Goal: Information Seeking & Learning: Learn about a topic

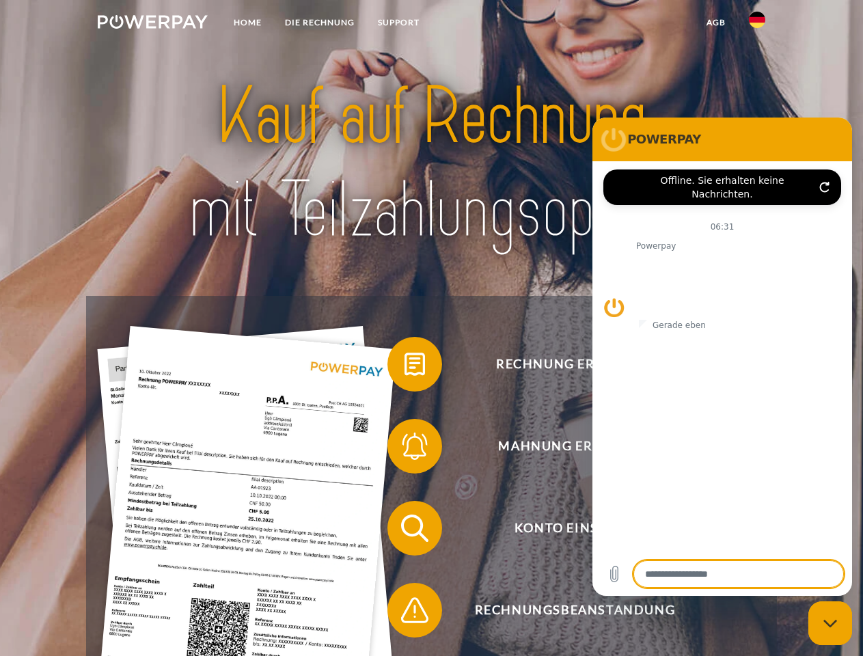
click at [152, 24] on img at bounding box center [153, 22] width 110 height 14
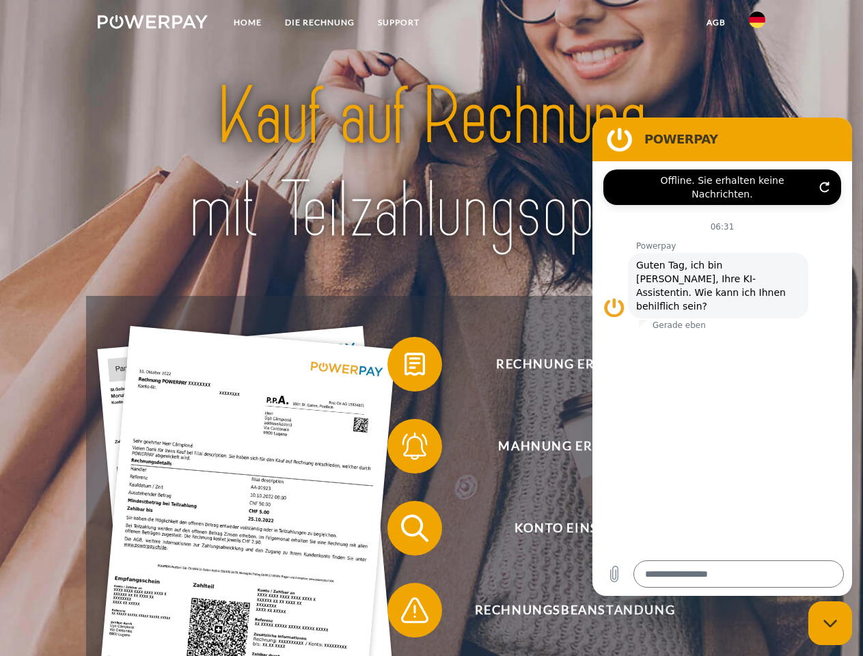
click at [757, 24] on img at bounding box center [757, 20] width 16 height 16
click at [715, 23] on link "agb" at bounding box center [716, 22] width 42 height 25
click at [404, 367] on span at bounding box center [394, 364] width 68 height 68
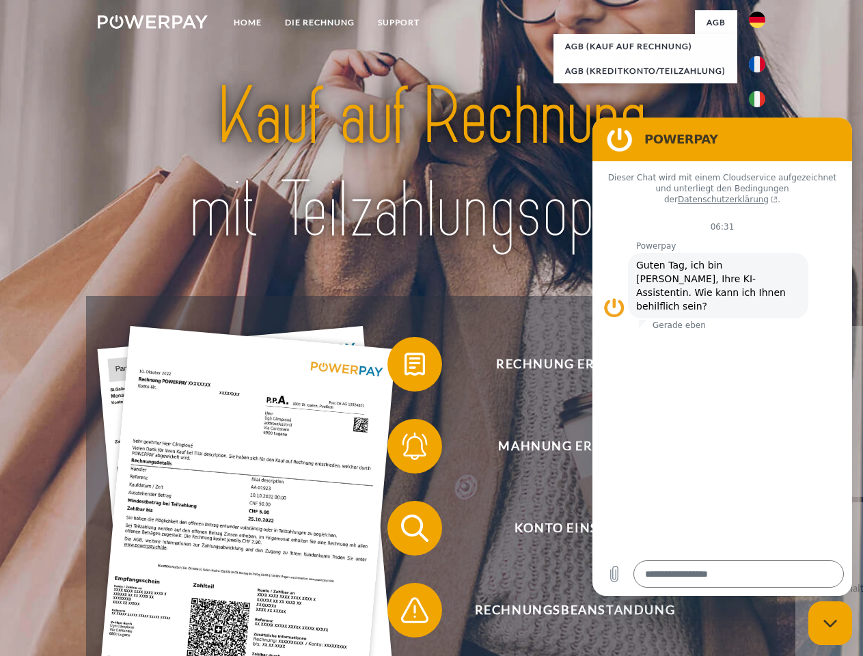
click at [404, 449] on div "Rechnung erhalten? Mahnung erhalten? Konto einsehen" at bounding box center [431, 569] width 690 height 546
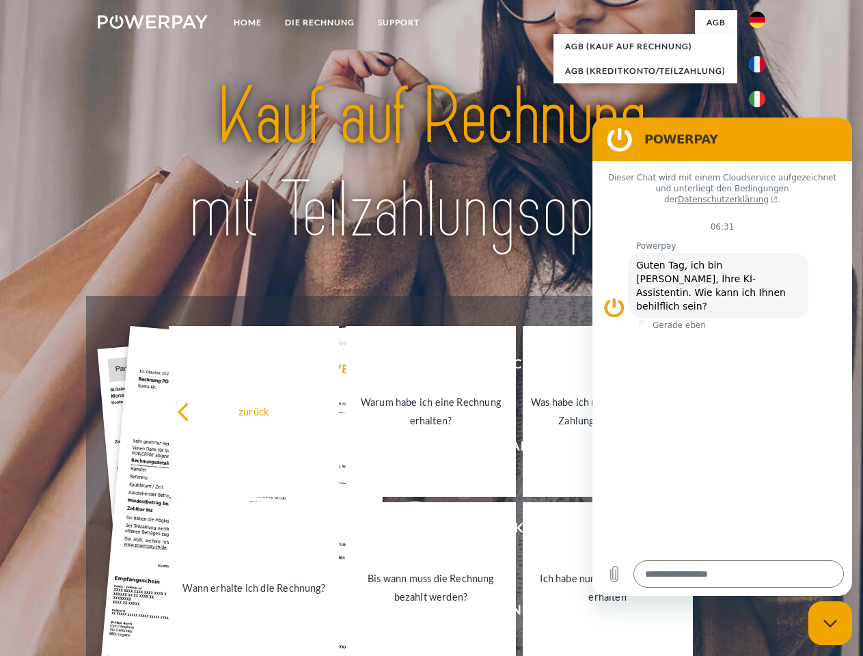
click at [404, 531] on link "Bis wann muss die Rechnung bezahlt werden?" at bounding box center [431, 587] width 170 height 171
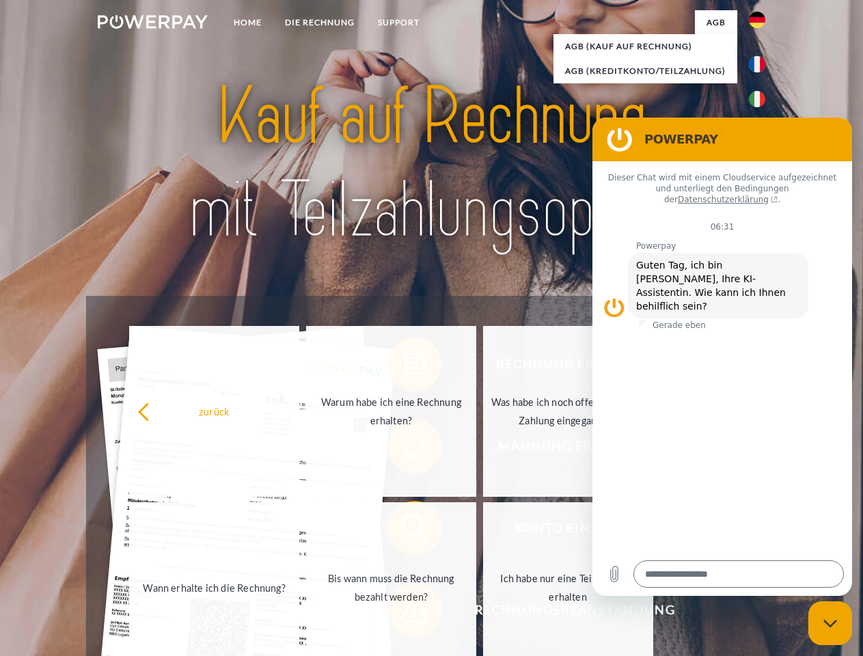
click at [404, 613] on span at bounding box center [394, 610] width 68 height 68
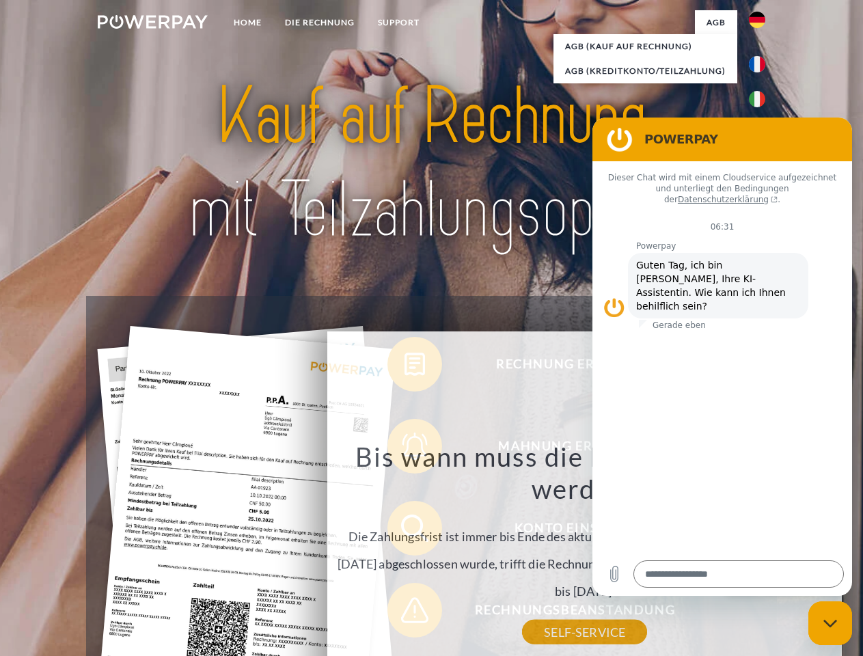
click at [830, 623] on icon "Messaging-Fenster schließen" at bounding box center [830, 623] width 14 height 9
type textarea "*"
